Goal: Transaction & Acquisition: Purchase product/service

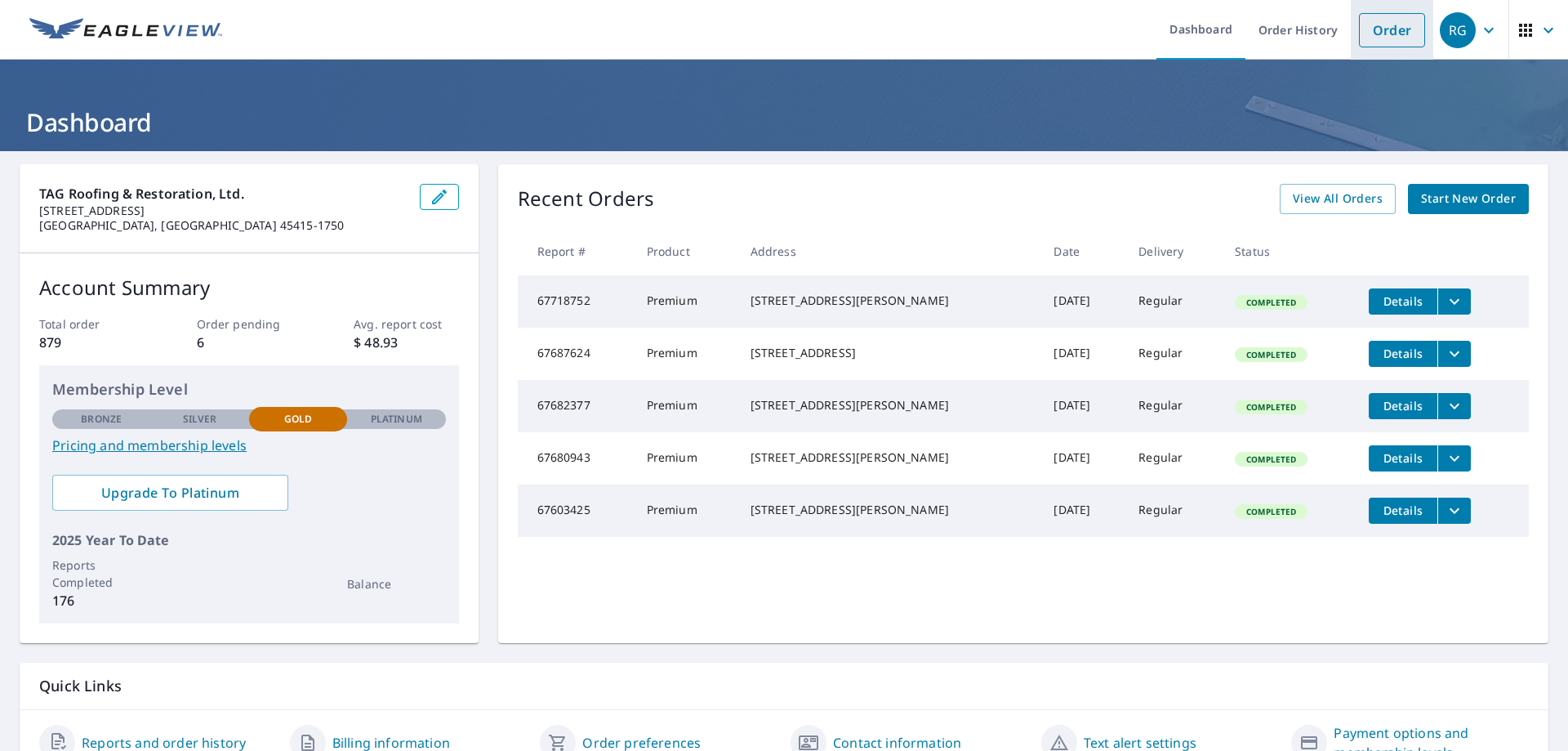
click at [1391, 36] on link "Order" at bounding box center [1393, 31] width 67 height 34
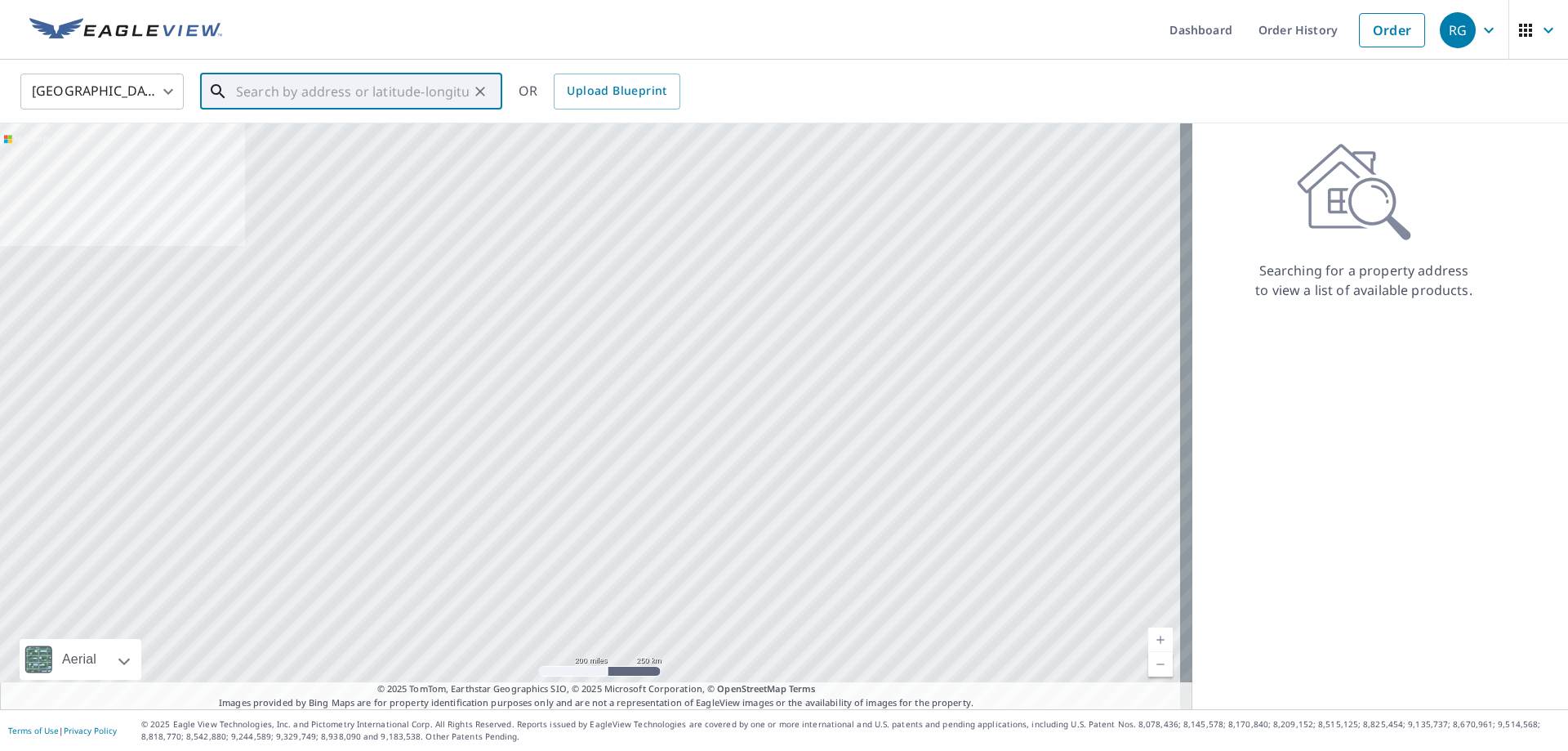
click at [307, 102] on input "text" at bounding box center [352, 91] width 233 height 46
click at [406, 92] on input "text" at bounding box center [352, 91] width 233 height 46
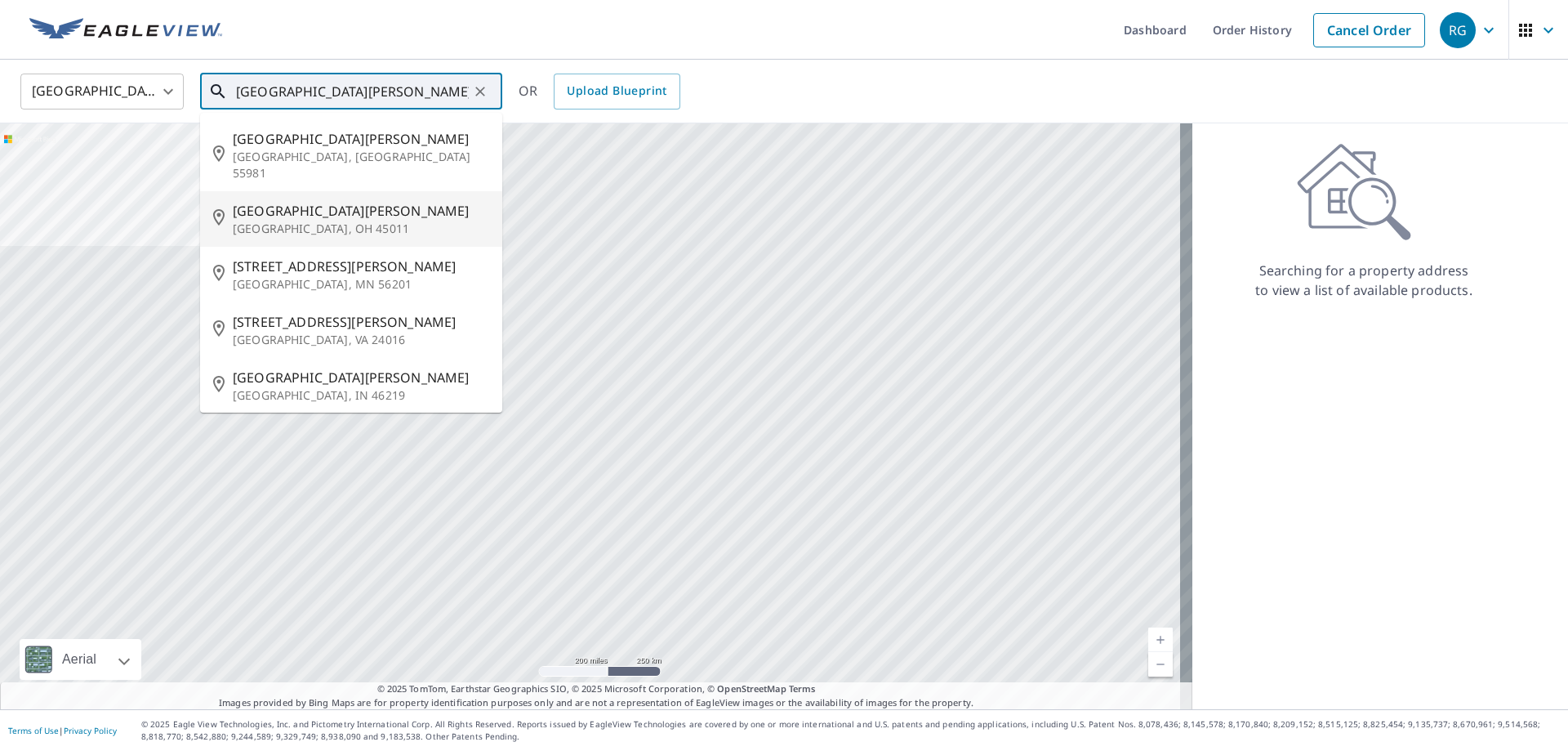
click at [355, 220] on p "[GEOGRAPHIC_DATA], OH 45011" at bounding box center [361, 228] width 256 height 16
type input "[STREET_ADDRESS][PERSON_NAME]"
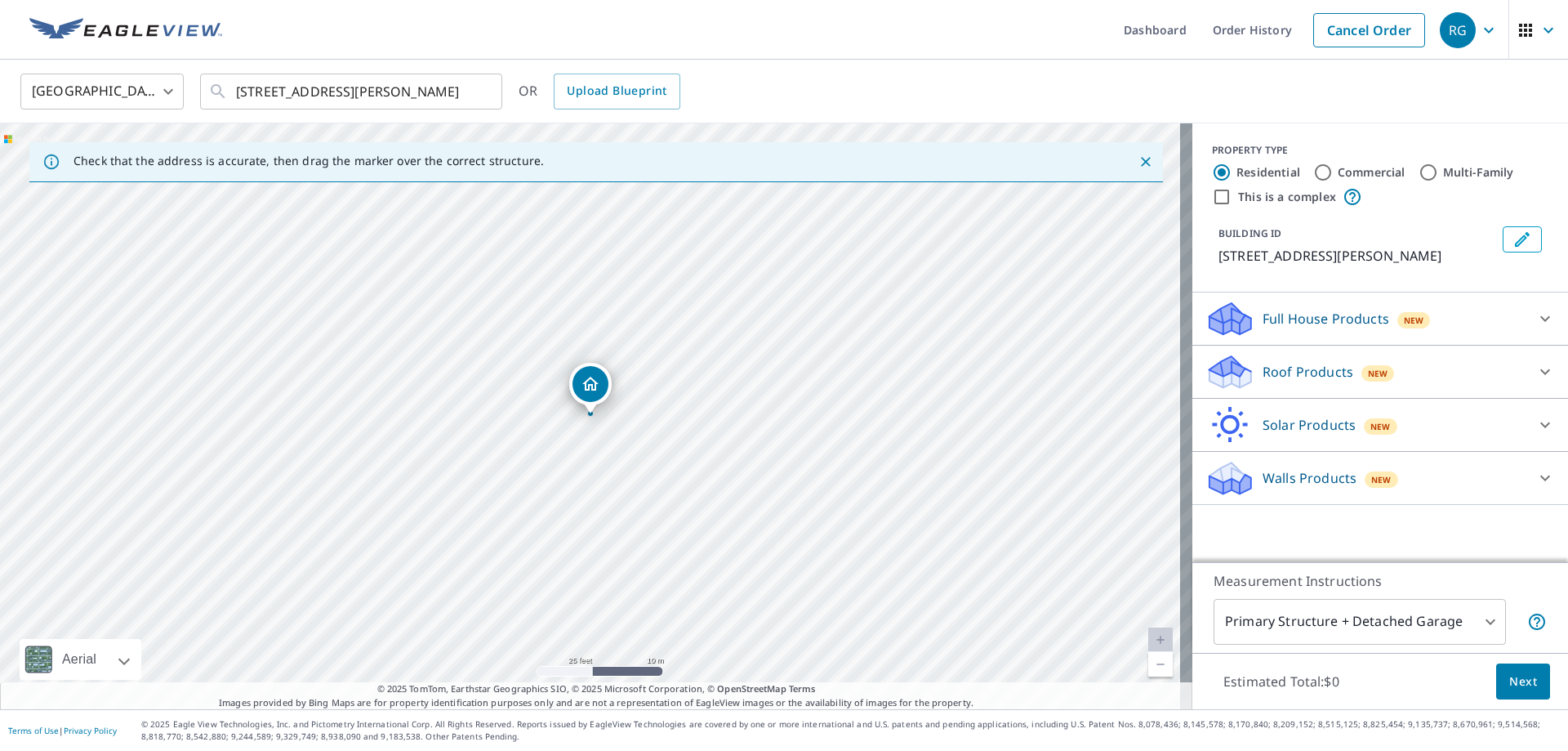
click at [1307, 375] on p "Roof Products" at bounding box center [1308, 371] width 91 height 20
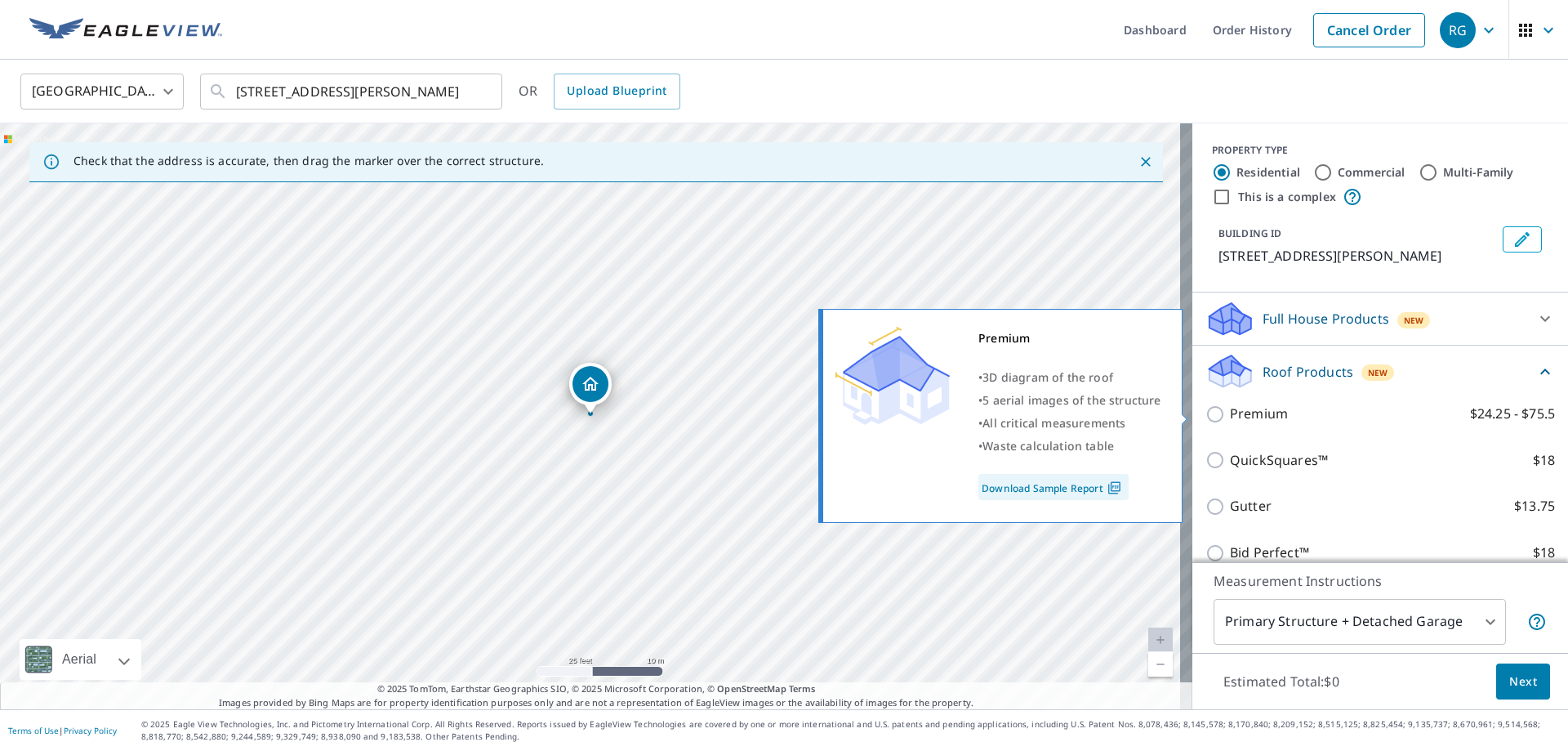
click at [1267, 415] on p "Premium" at bounding box center [1259, 414] width 58 height 21
click at [1230, 415] on input "Premium $24.25 - $75.5" at bounding box center [1217, 415] width 24 height 20
checkbox input "true"
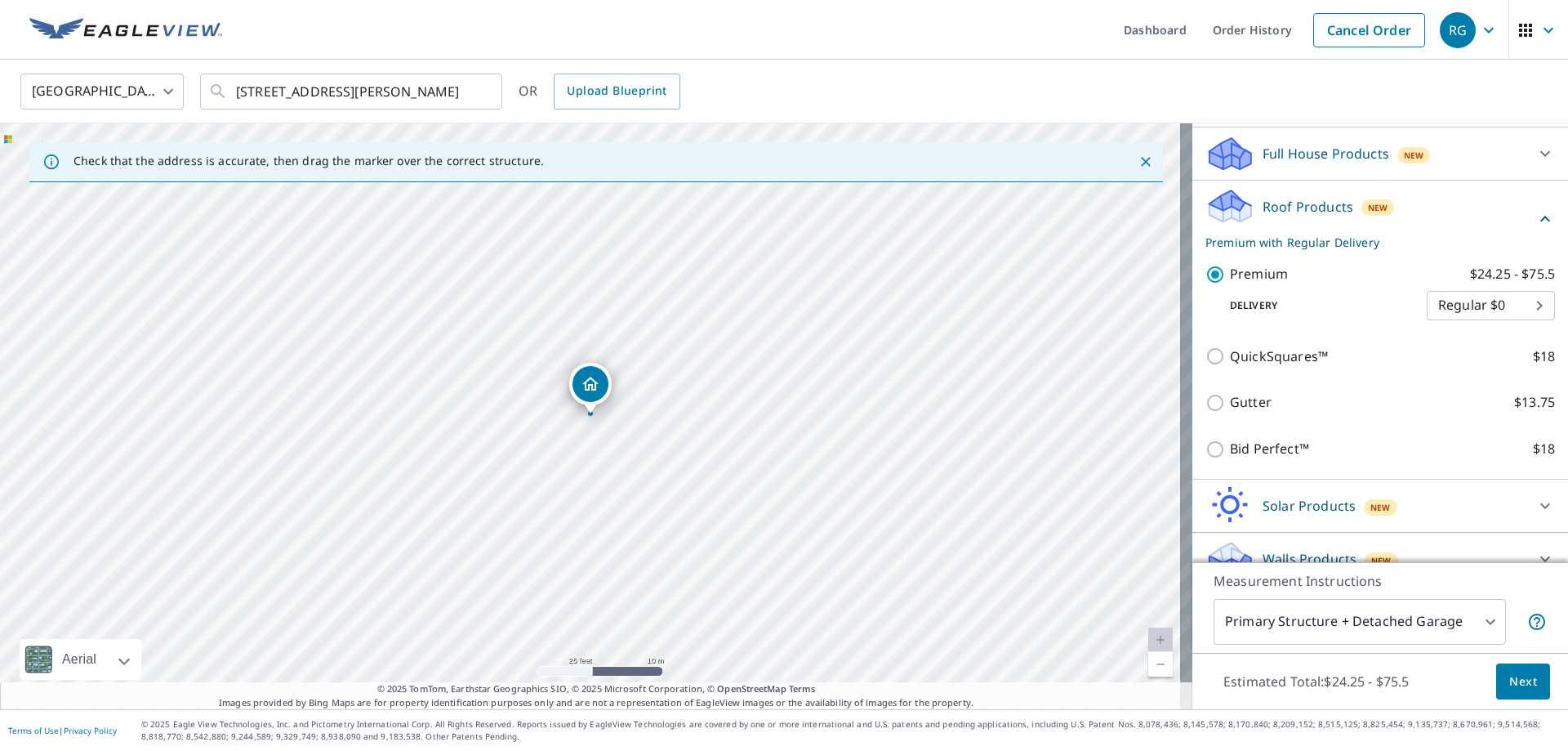
scroll to position [189, 0]
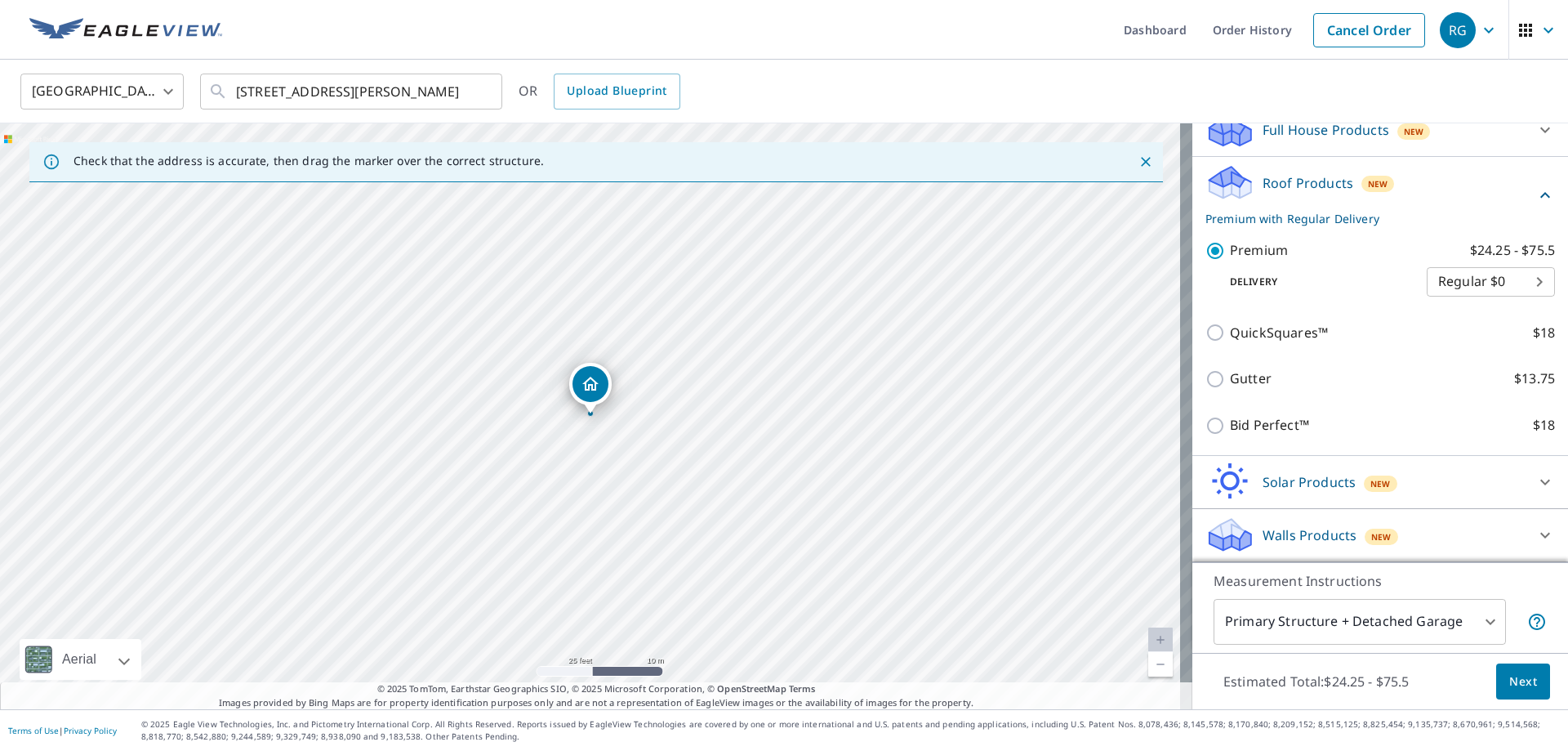
click at [1278, 176] on p "Roof Products" at bounding box center [1308, 183] width 91 height 20
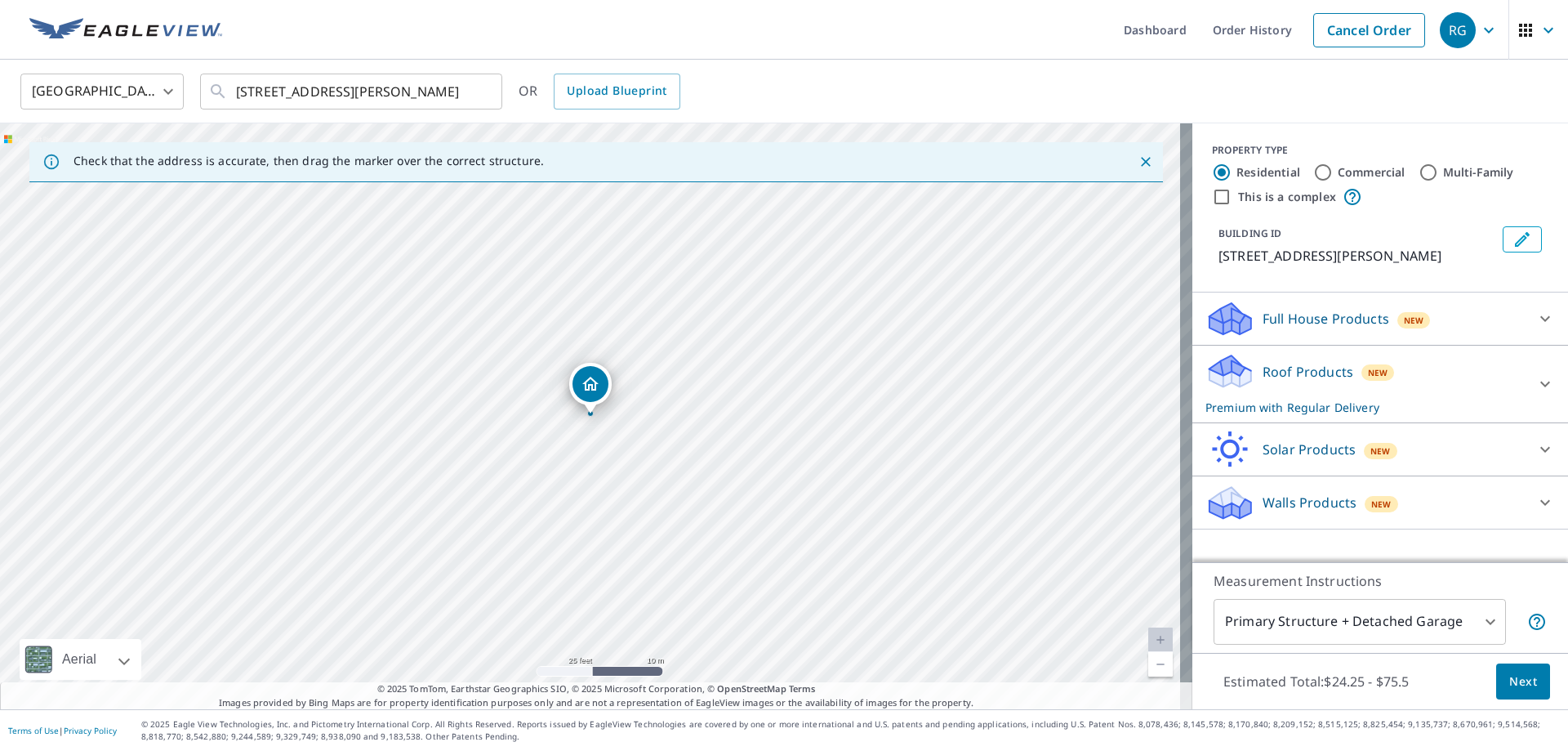
scroll to position [0, 0]
click at [1510, 675] on span "Next" at bounding box center [1523, 682] width 28 height 21
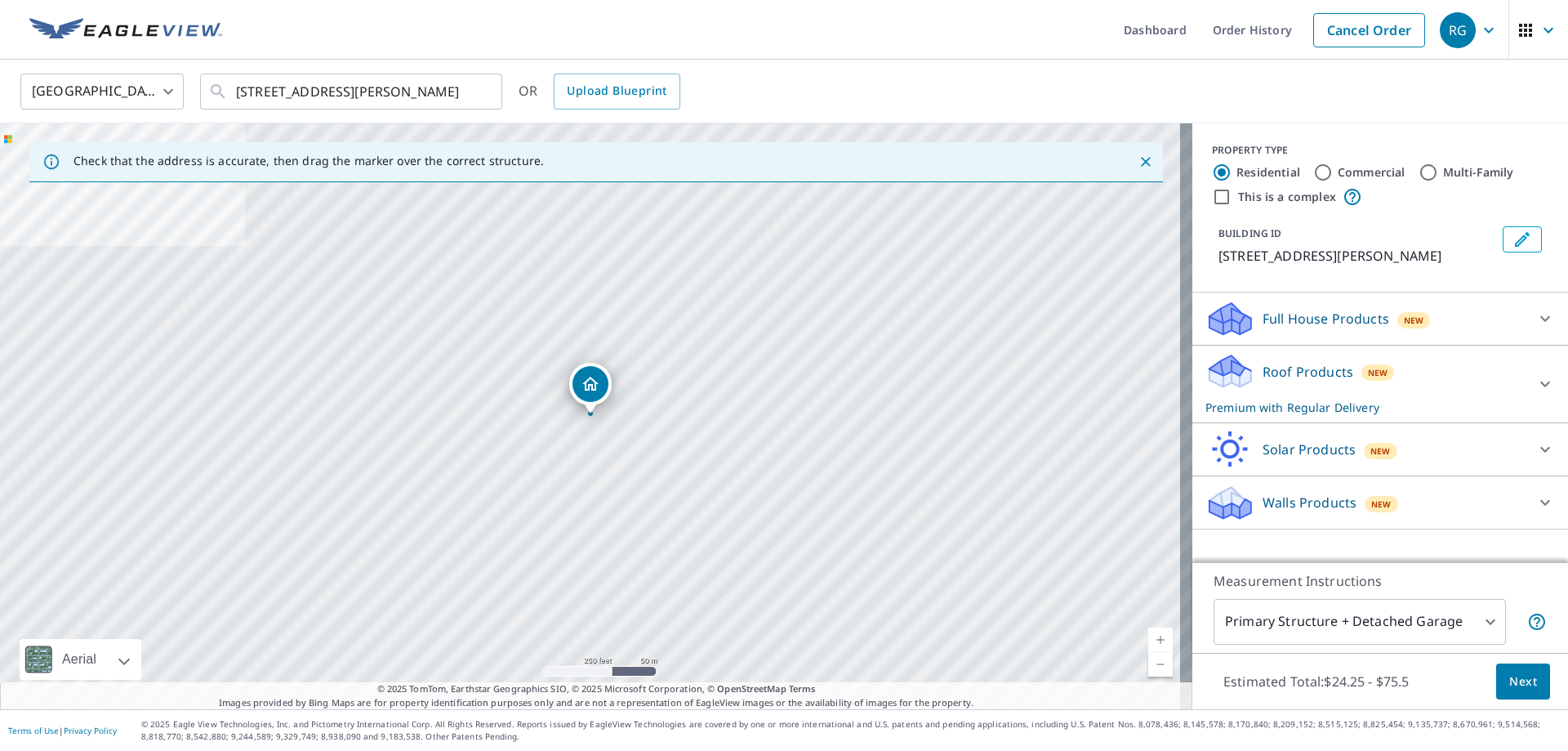
click at [1307, 375] on p "Roof Products" at bounding box center [1308, 371] width 91 height 20
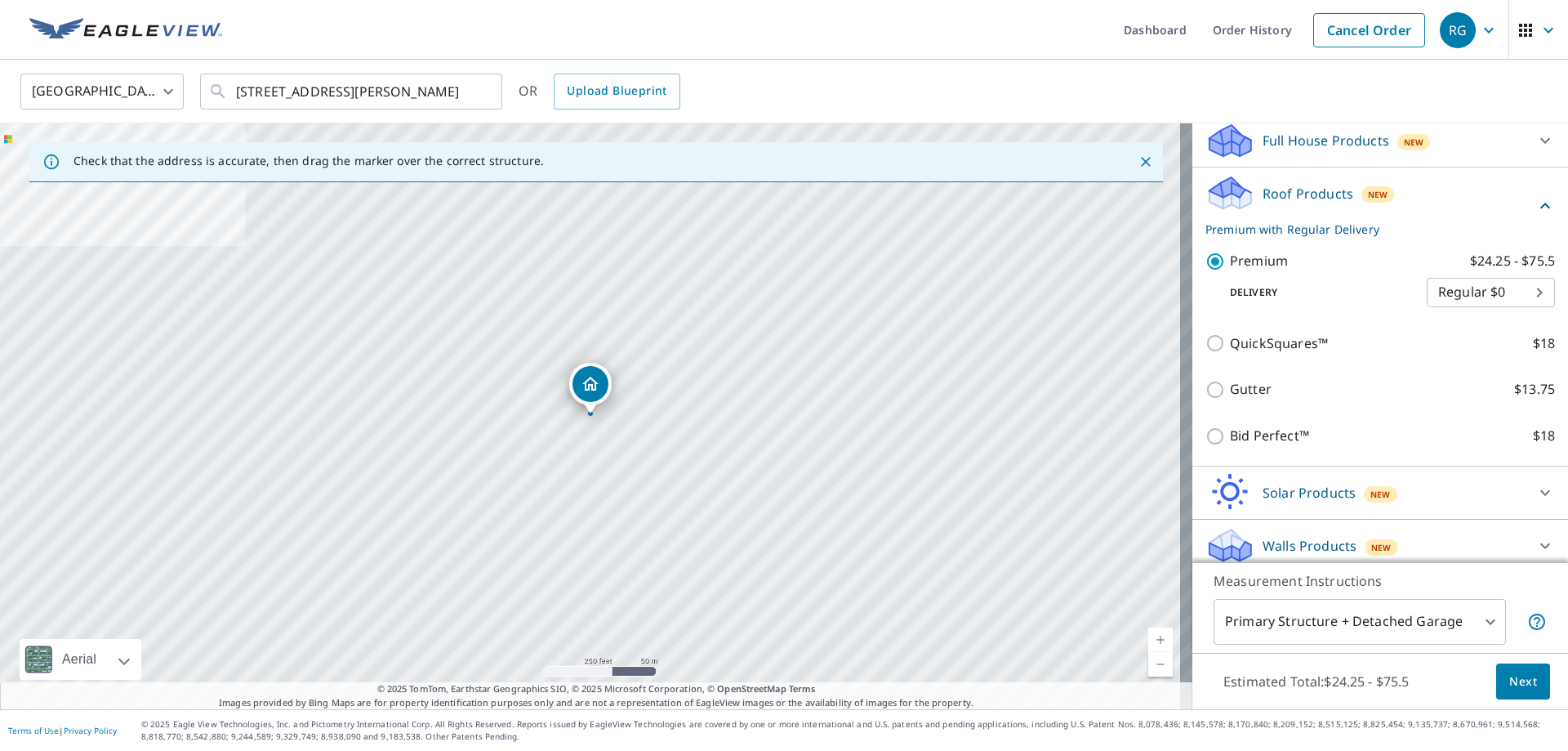
scroll to position [189, 0]
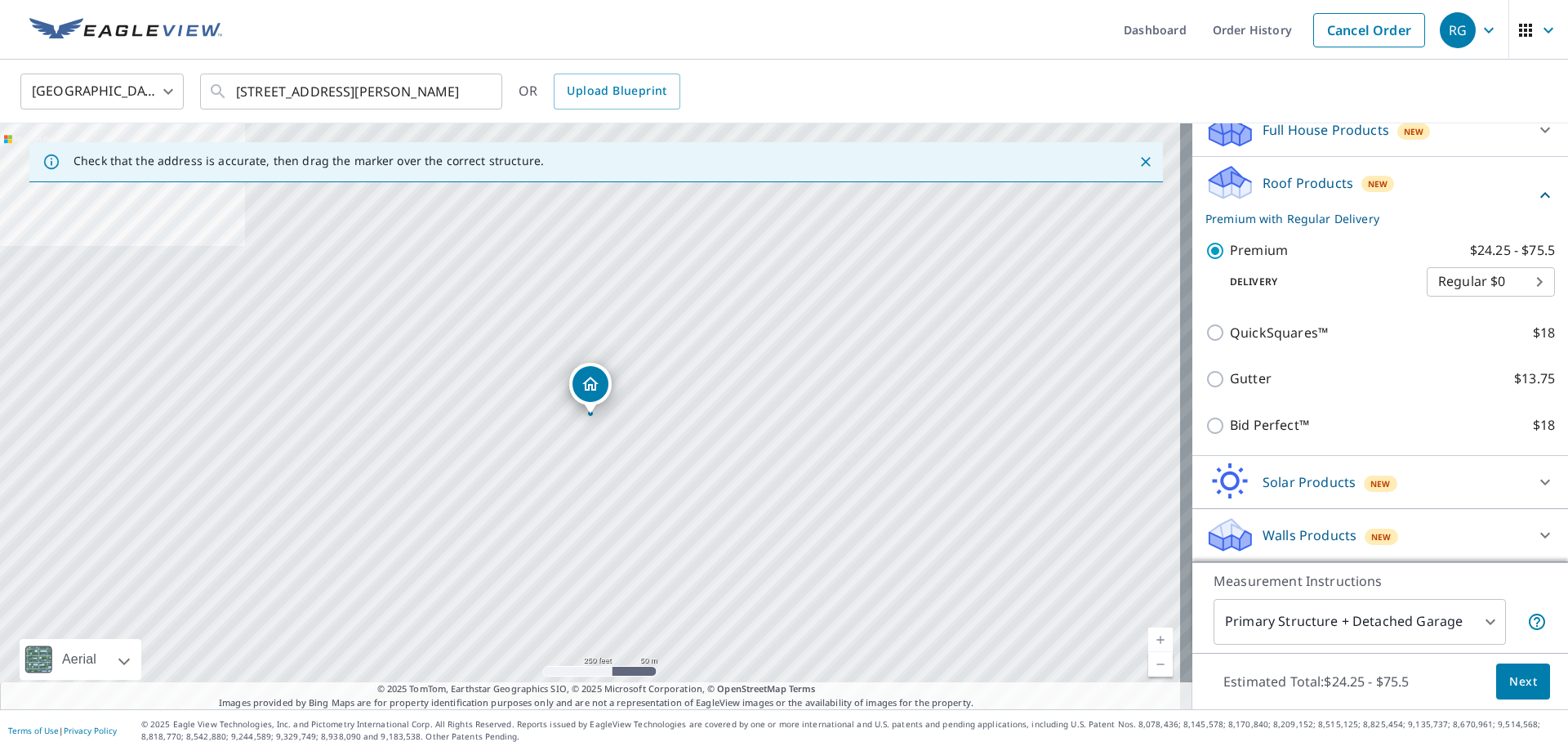
click at [1333, 616] on body "RG RG Dashboard Order History Cancel Order RG [GEOGRAPHIC_DATA] [GEOGRAPHIC_DAT…" at bounding box center [784, 375] width 1568 height 751
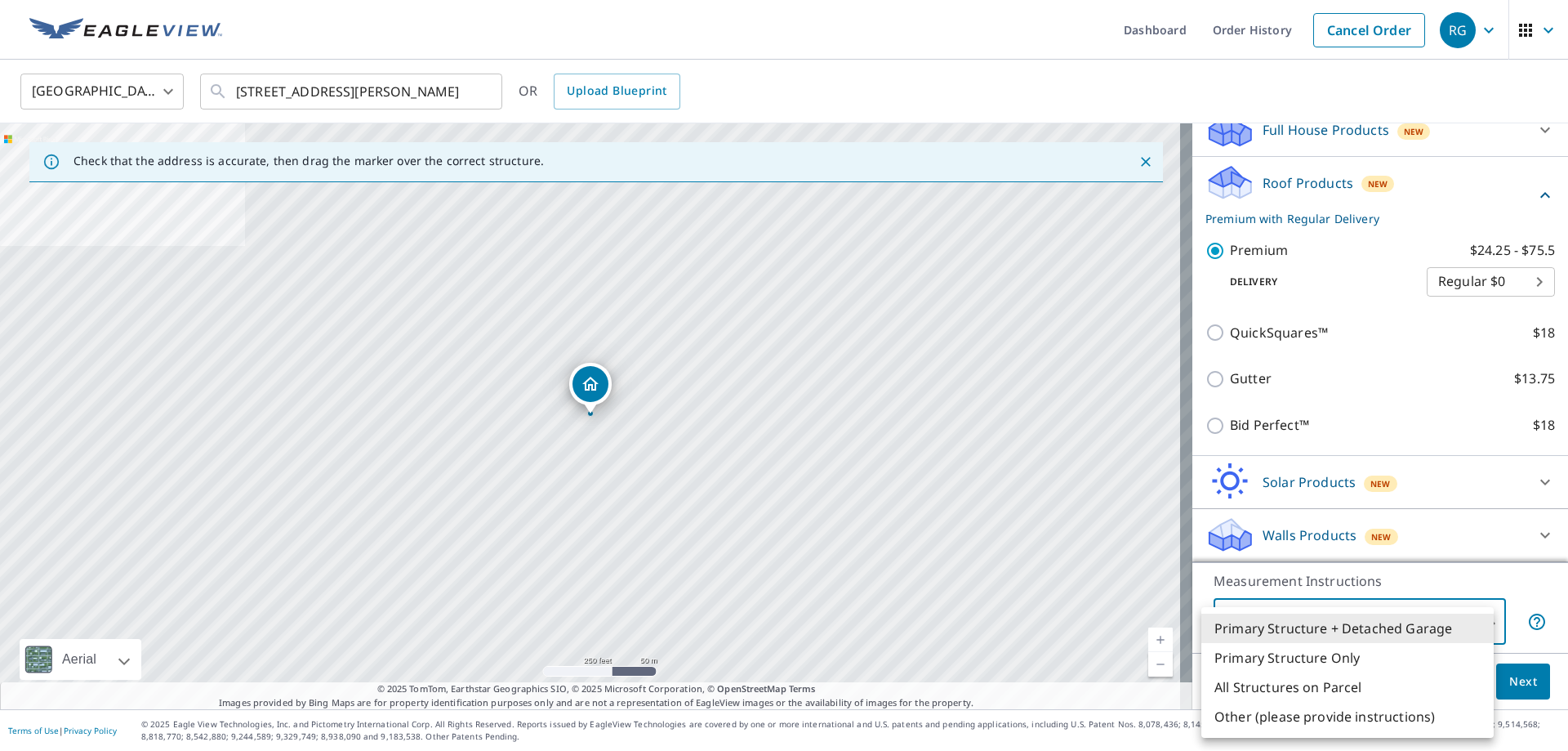
click at [1333, 616] on li "Primary Structure + Detached Garage" at bounding box center [1347, 628] width 292 height 30
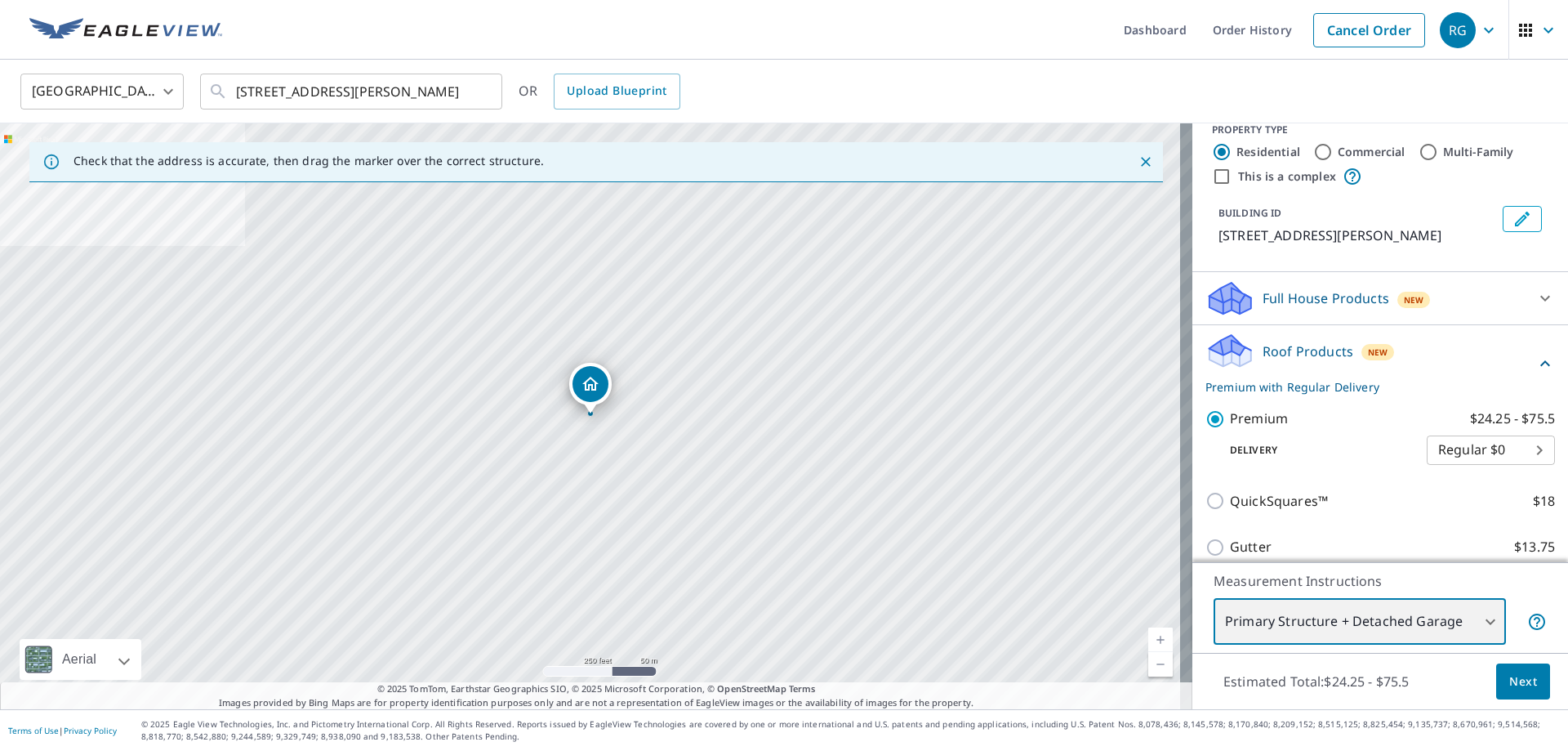
scroll to position [0, 0]
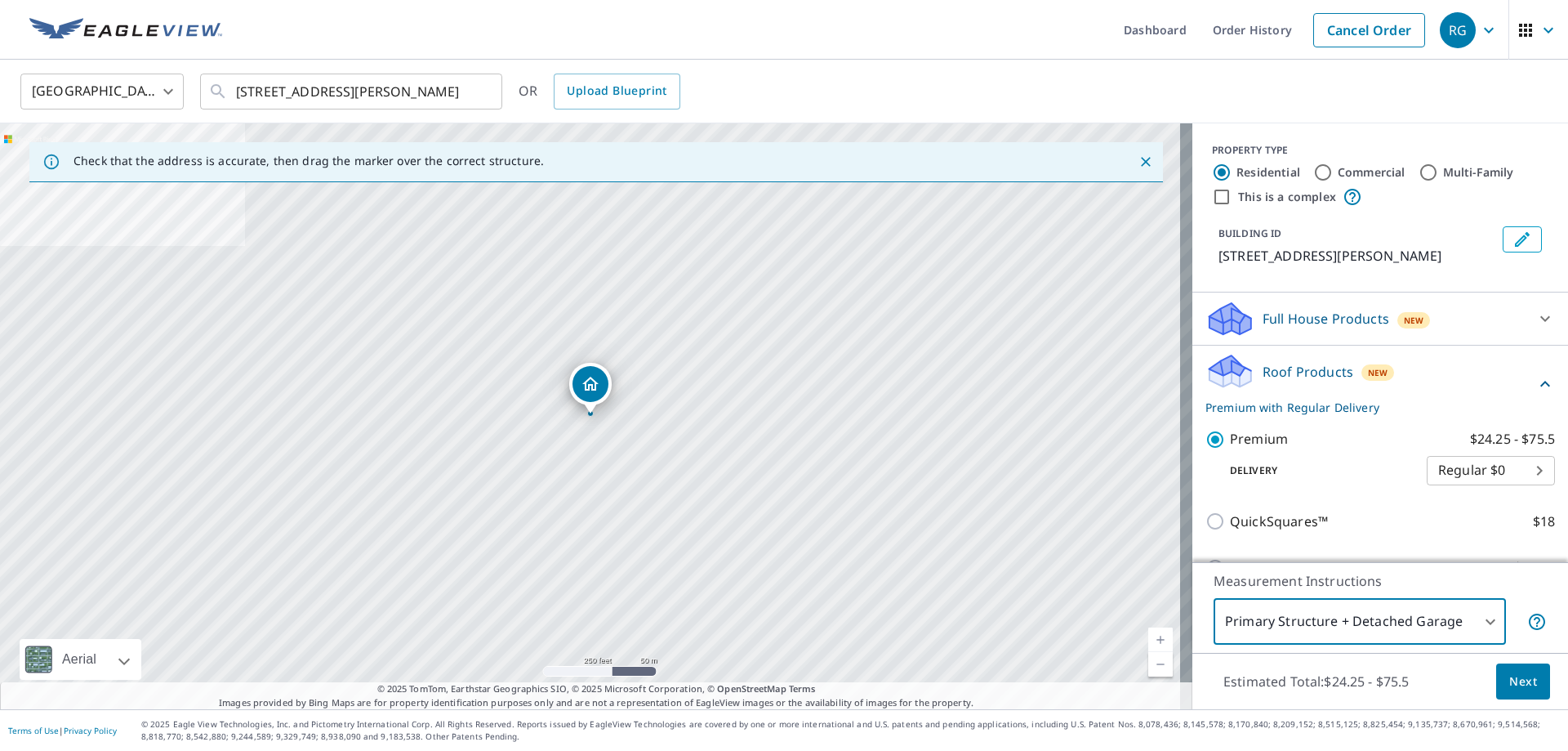
click at [1316, 405] on p "Premium with Regular Delivery" at bounding box center [1370, 407] width 330 height 17
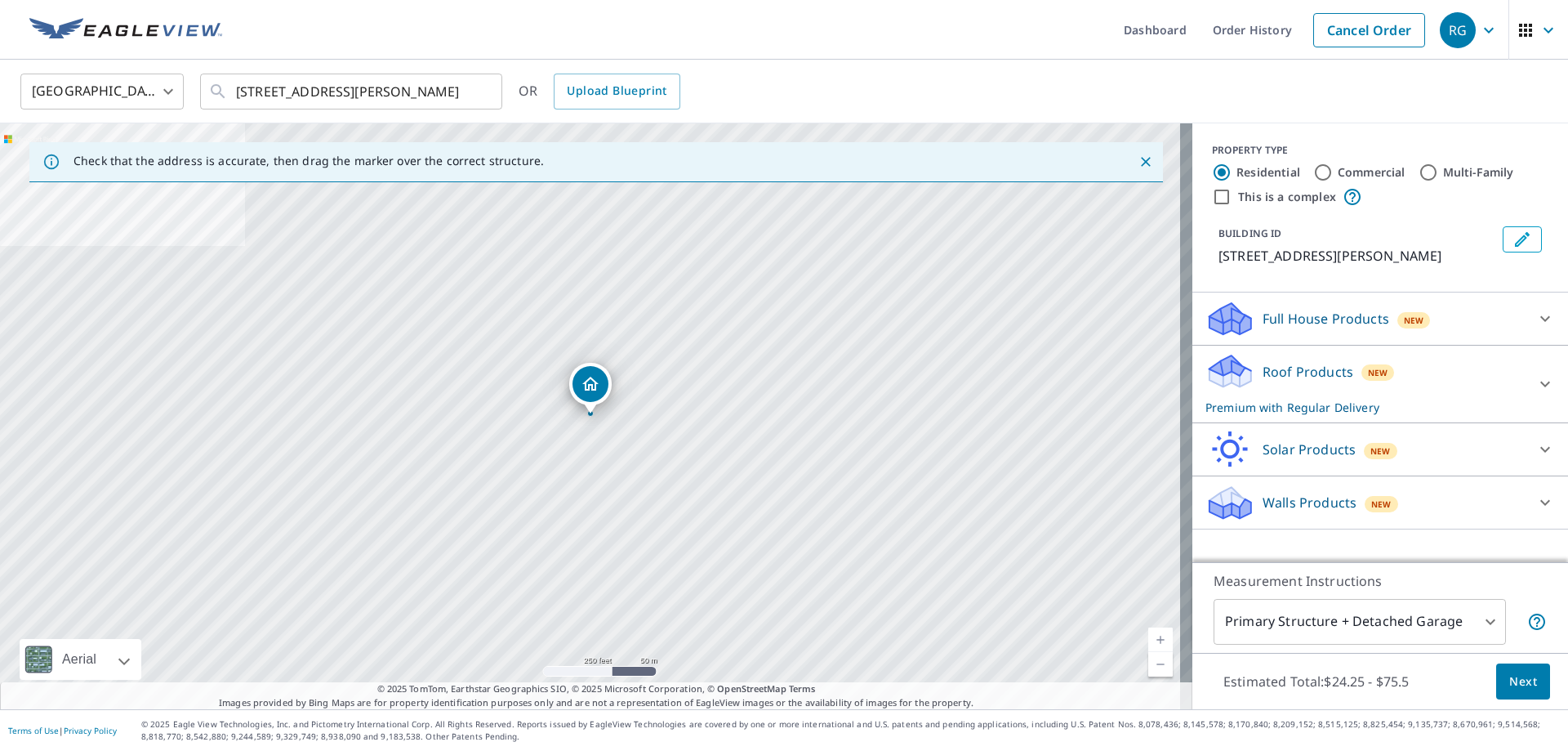
click at [1313, 407] on p "Premium with Regular Delivery" at bounding box center [1366, 407] width 320 height 17
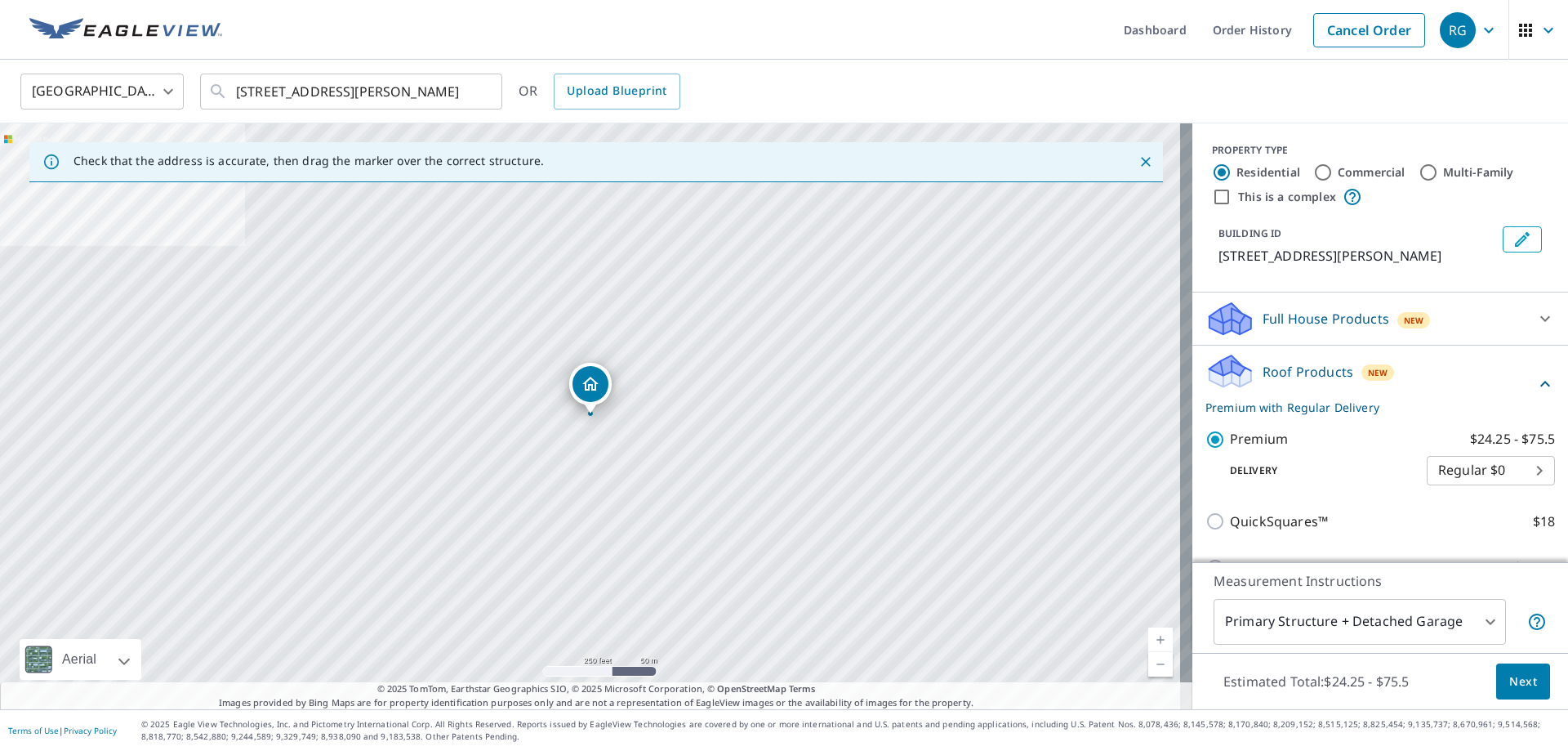
click at [1488, 461] on body "RG RG Dashboard Order History Cancel Order RG [GEOGRAPHIC_DATA] [GEOGRAPHIC_DAT…" at bounding box center [784, 375] width 1568 height 751
click at [1457, 525] on li "3 Hour $37" at bounding box center [1466, 529] width 129 height 30
type input "7"
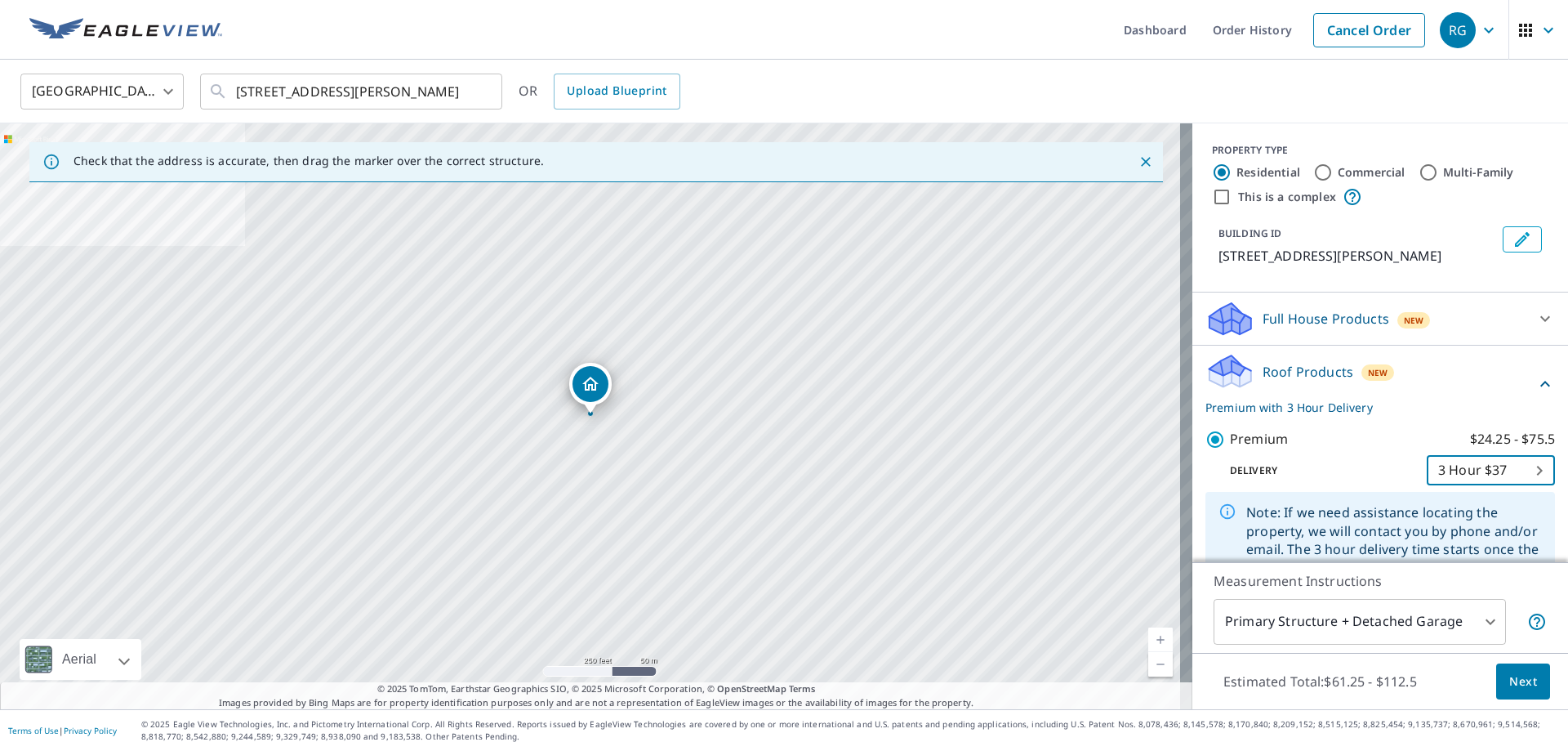
click at [1510, 676] on span "Next" at bounding box center [1523, 682] width 28 height 21
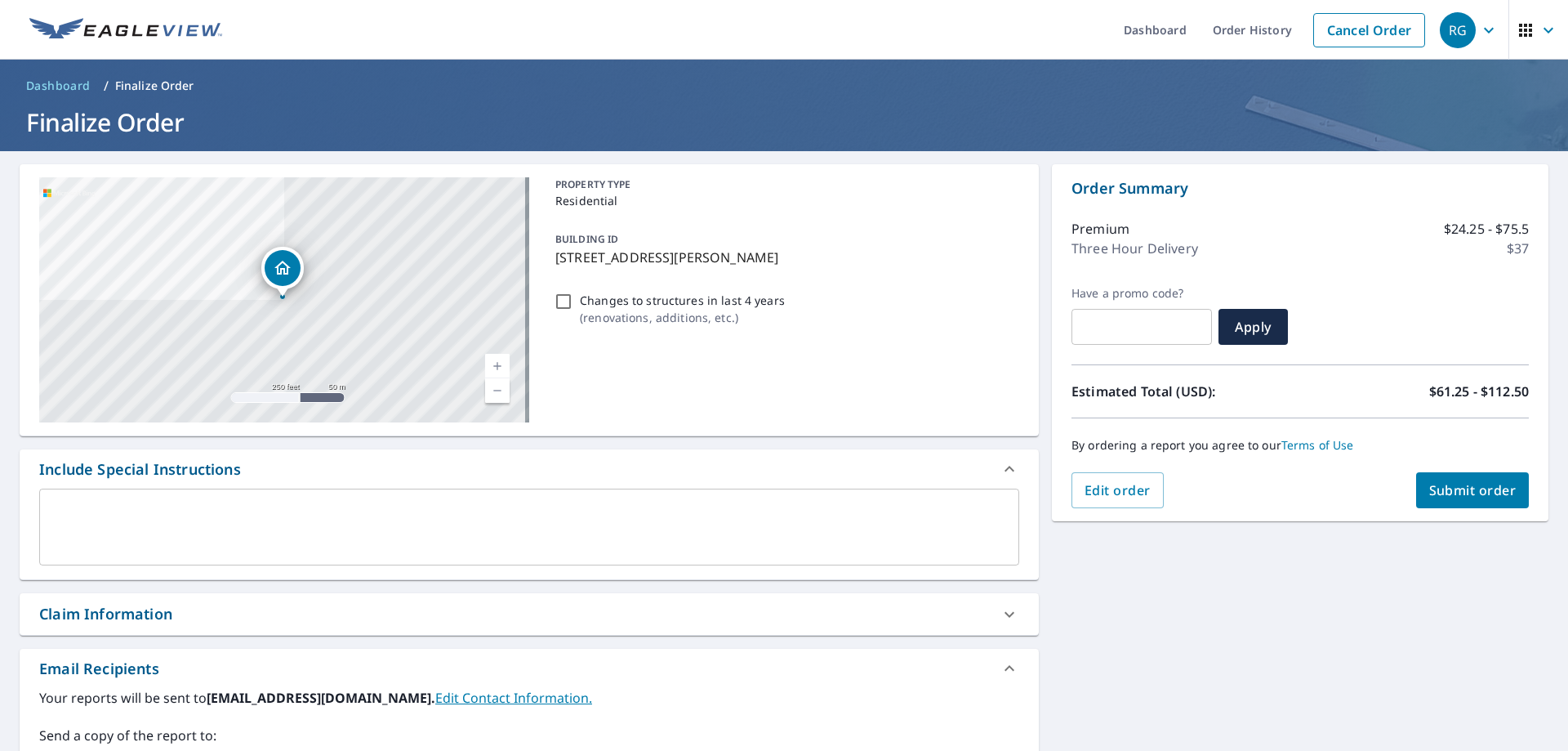
click at [1459, 485] on span "Submit order" at bounding box center [1473, 490] width 87 height 18
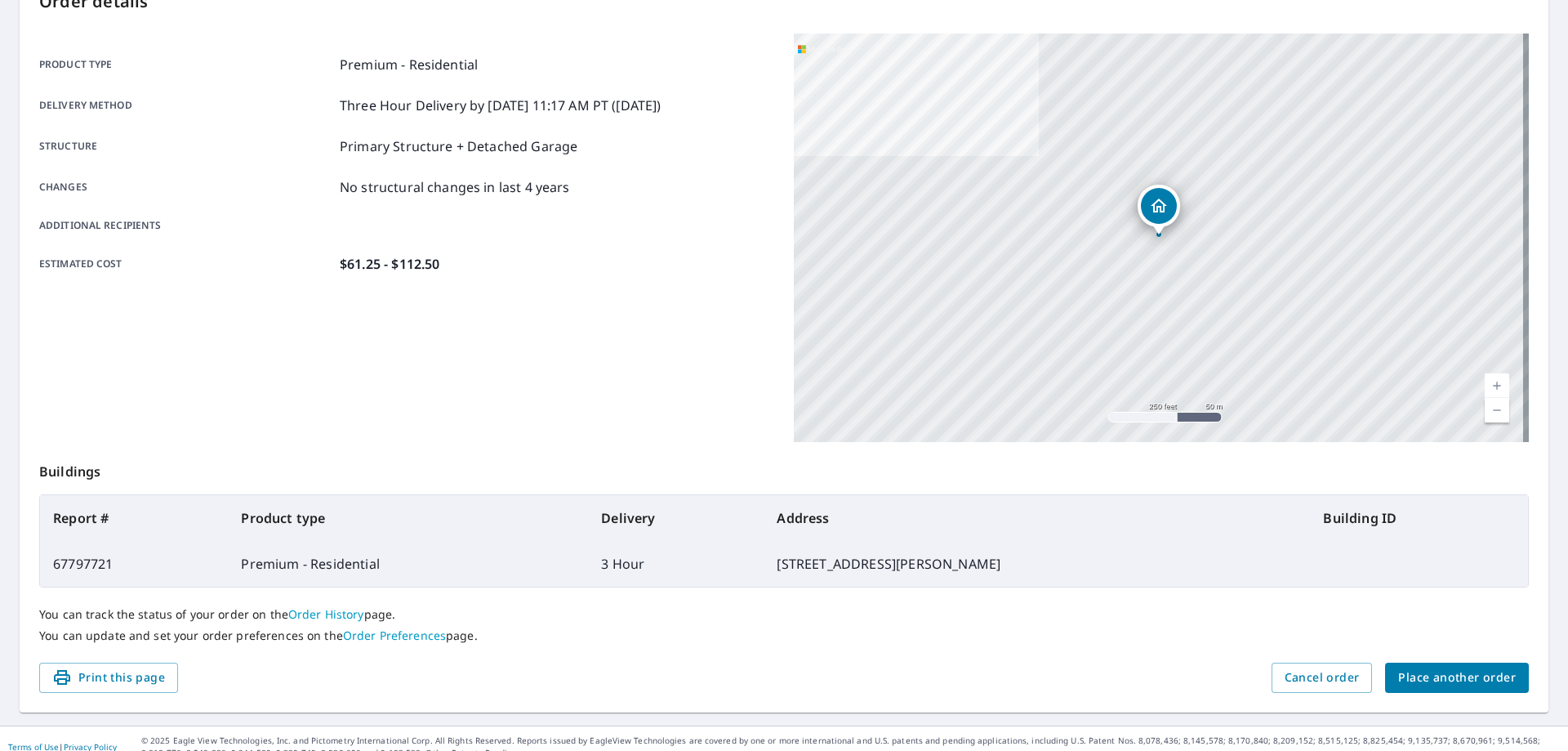
scroll to position [210, 0]
